Goal: Task Accomplishment & Management: Manage account settings

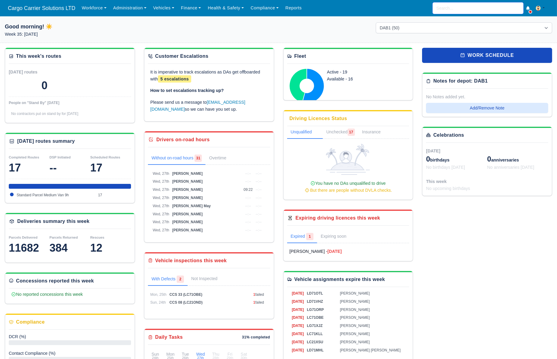
click at [440, 3] on input "search" at bounding box center [477, 7] width 91 height 11
drag, startPoint x: 441, startPoint y: 10, endPoint x: 407, endPoint y: 8, distance: 34.8
click at [407, 8] on div "Workforce Manpower Expiring Documents Leave Requests Daily Attendance Daily Tim…" at bounding box center [315, 8] width 474 height 16
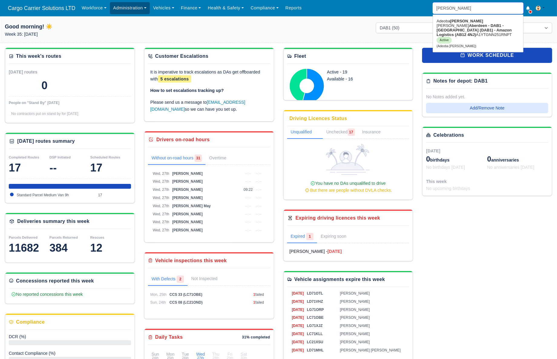
type input "dan"
click at [124, 8] on link "Administration" at bounding box center [130, 8] width 40 height 12
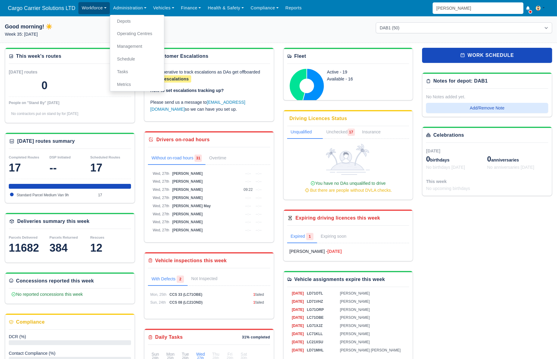
click at [82, 5] on link "Workforce" at bounding box center [93, 8] width 31 height 12
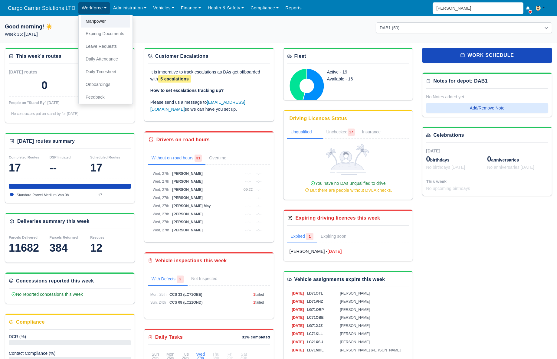
click at [87, 21] on link "Manpower" at bounding box center [105, 21] width 49 height 13
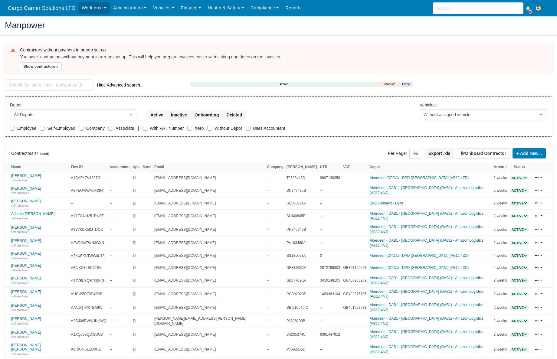
select select "25"
click at [31, 81] on input "search" at bounding box center [49, 85] width 88 height 11
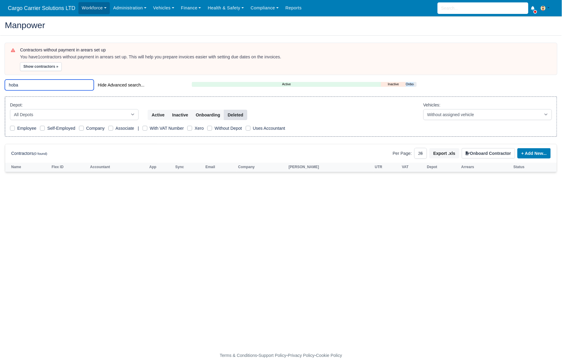
type input "hoba"
click at [231, 113] on button "Deleted" at bounding box center [235, 115] width 23 height 10
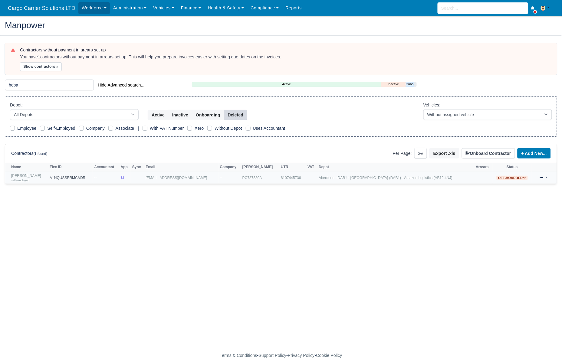
click at [131, 180] on td at bounding box center [124, 178] width 11 height 12
click at [544, 178] on link at bounding box center [543, 178] width 14 height 9
click at [515, 217] on div "Restore" at bounding box center [528, 218] width 54 height 8
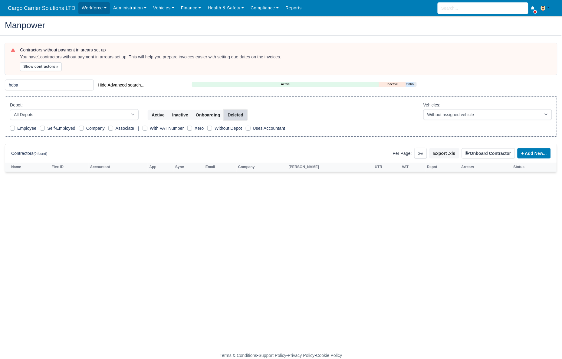
click at [236, 112] on button "Deleted" at bounding box center [235, 115] width 23 height 10
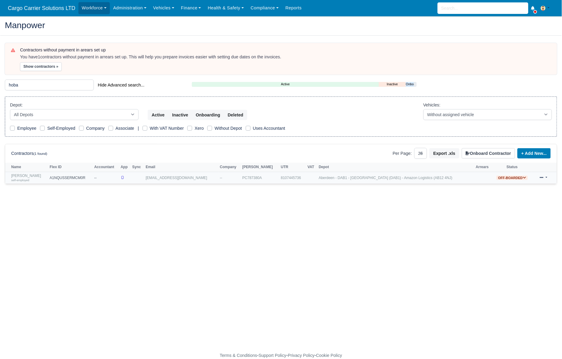
click at [10, 177] on td "Daniel Hoban self-employed" at bounding box center [26, 178] width 43 height 12
click at [24, 180] on small "self-employed" at bounding box center [20, 179] width 18 height 3
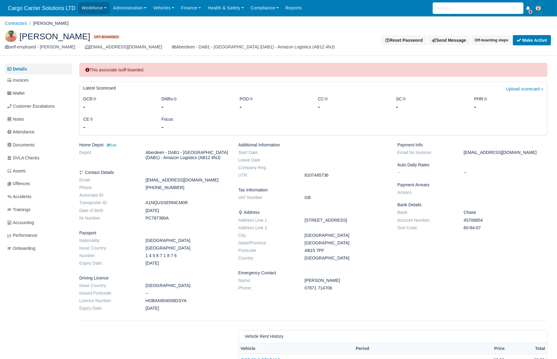
click at [40, 37] on span "[PERSON_NAME]" at bounding box center [54, 36] width 71 height 8
click at [10, 37] on img at bounding box center [11, 36] width 12 height 12
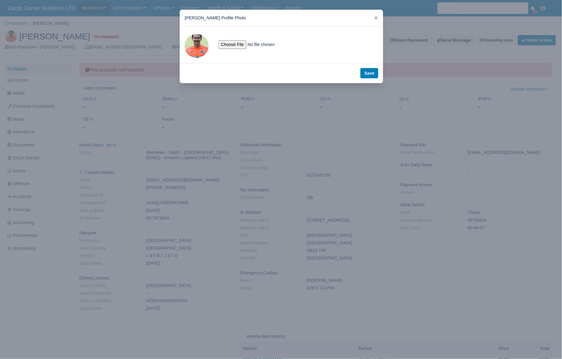
click at [194, 41] on span at bounding box center [196, 46] width 24 height 24
click at [376, 17] on icon at bounding box center [376, 18] width 4 height 4
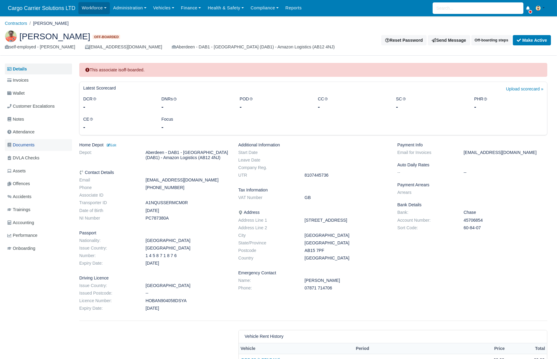
click at [27, 143] on span "Documents" at bounding box center [20, 145] width 27 height 7
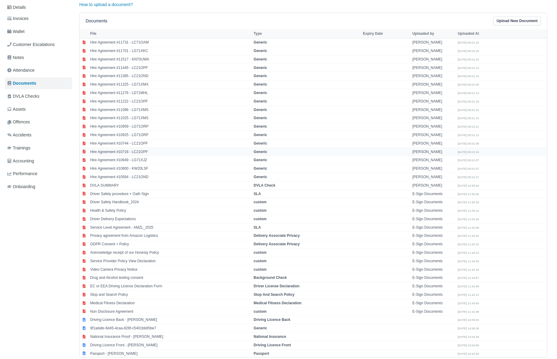
scroll to position [68, 0]
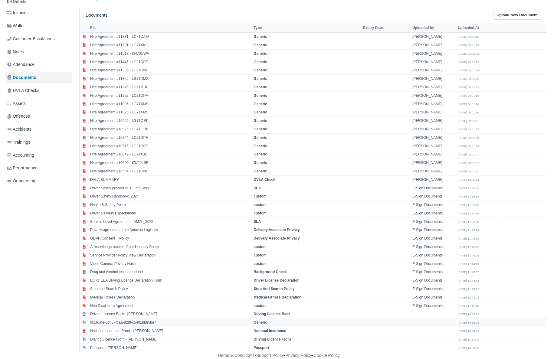
click at [115, 321] on td "9f1adafe-6d45-4caa-828f-c5401bb85be7" at bounding box center [170, 322] width 163 height 8
select select "generic"
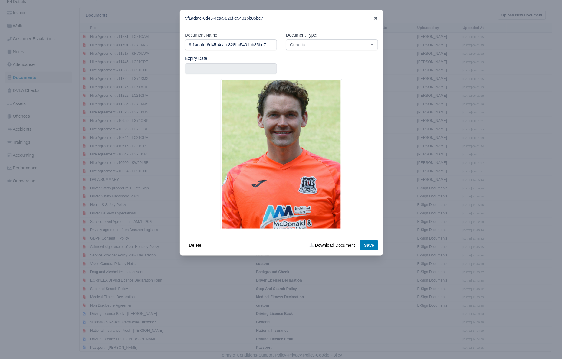
click at [376, 17] on icon at bounding box center [375, 18] width 4 height 4
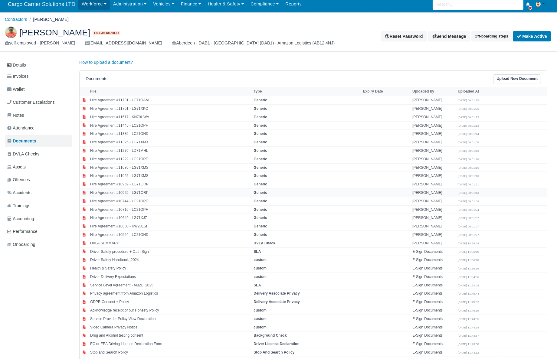
scroll to position [0, 0]
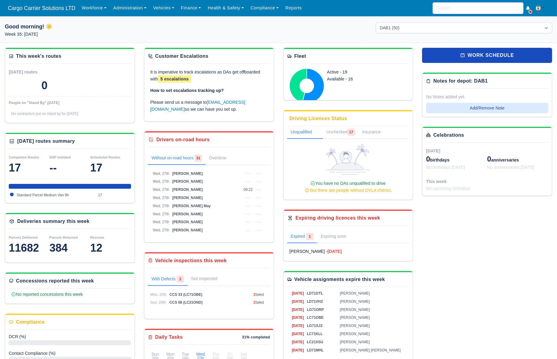
click at [445, 7] on input "search" at bounding box center [477, 7] width 91 height 11
click at [463, 29] on link "Daniel Hob an Aberdeen - DAB1 - Aberdeen (DAB1) - Amazon Logistics (AB12 4NJ) A…" at bounding box center [478, 31] width 90 height 30
type input "[PERSON_NAME]"
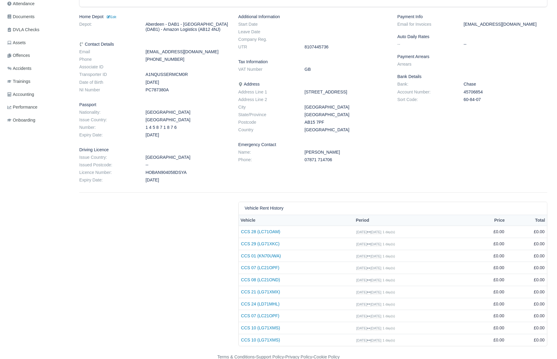
scroll to position [129, 0]
click at [391, 167] on div "Additional Information Start Date Leave Date Company Reg. UTR 8107445736 Tax In…" at bounding box center [313, 98] width 159 height 171
